Goal: Transaction & Acquisition: Subscribe to service/newsletter

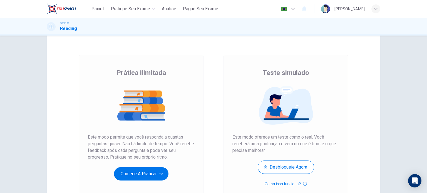
scroll to position [28, 0]
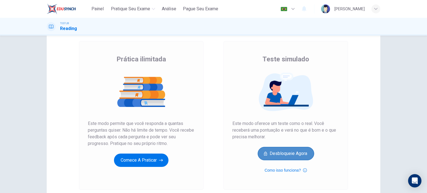
click at [294, 153] on button "Desbloqueie agora" at bounding box center [286, 153] width 56 height 13
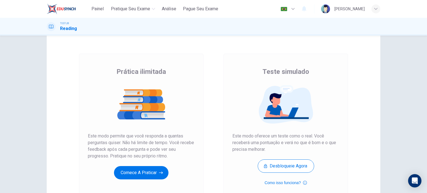
scroll to position [28, 0]
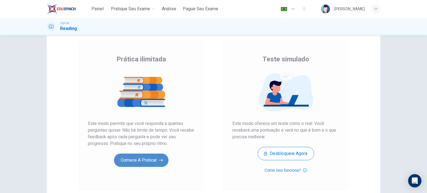
click at [138, 160] on button "Comece a praticar" at bounding box center [141, 160] width 54 height 13
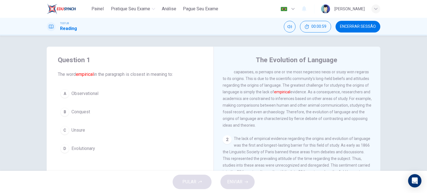
scroll to position [0, 0]
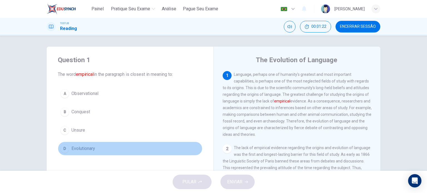
click at [85, 149] on span "Evolutionary" at bounding box center [83, 148] width 24 height 7
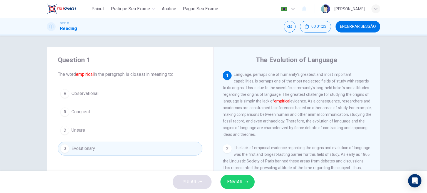
click at [244, 183] on button "ENVIAR" at bounding box center [237, 182] width 34 height 14
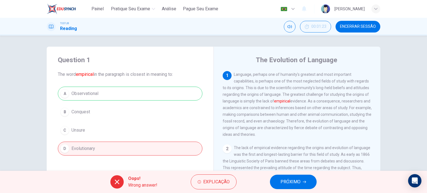
scroll to position [28, 0]
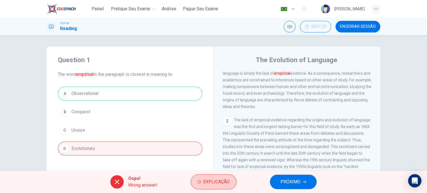
click at [220, 182] on span "Explicação" at bounding box center [216, 182] width 26 height 8
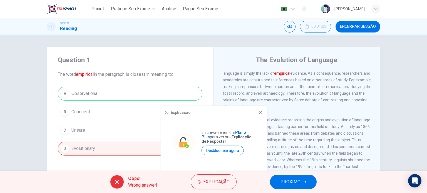
click at [260, 112] on icon at bounding box center [260, 112] width 3 height 3
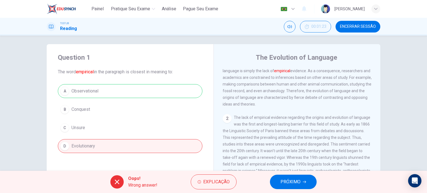
scroll to position [0, 0]
